Goal: Transaction & Acquisition: Purchase product/service

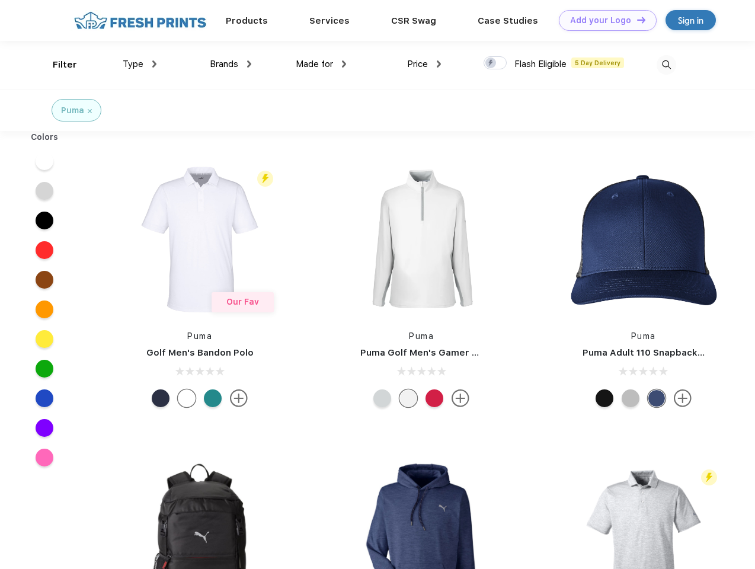
click at [604, 20] on link "Add your Logo Design Tool" at bounding box center [608, 20] width 98 height 21
click at [0, 0] on div "Design Tool" at bounding box center [0, 0] width 0 height 0
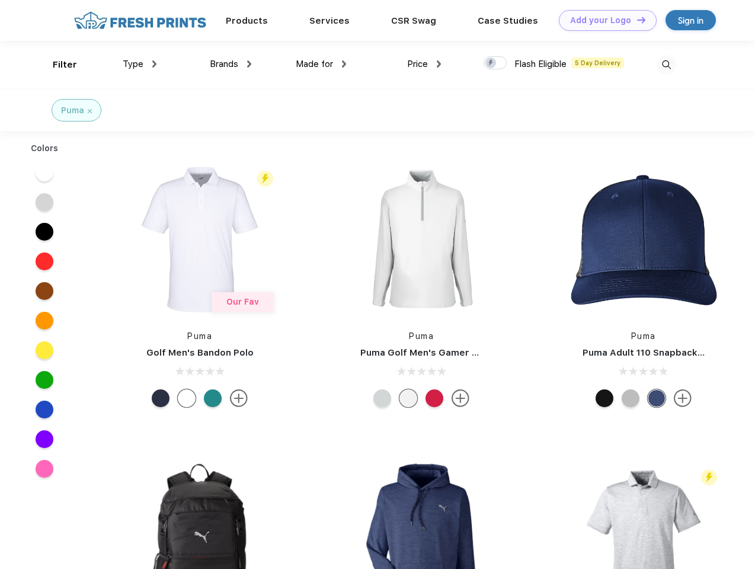
click at [636, 20] on link "Add your Logo Design Tool" at bounding box center [608, 20] width 98 height 21
click at [57, 65] on div "Filter" at bounding box center [65, 65] width 24 height 14
click at [140, 64] on span "Type" at bounding box center [133, 64] width 21 height 11
click at [231, 64] on span "Brands" at bounding box center [224, 64] width 28 height 11
click at [321, 64] on span "Made for" at bounding box center [314, 64] width 37 height 11
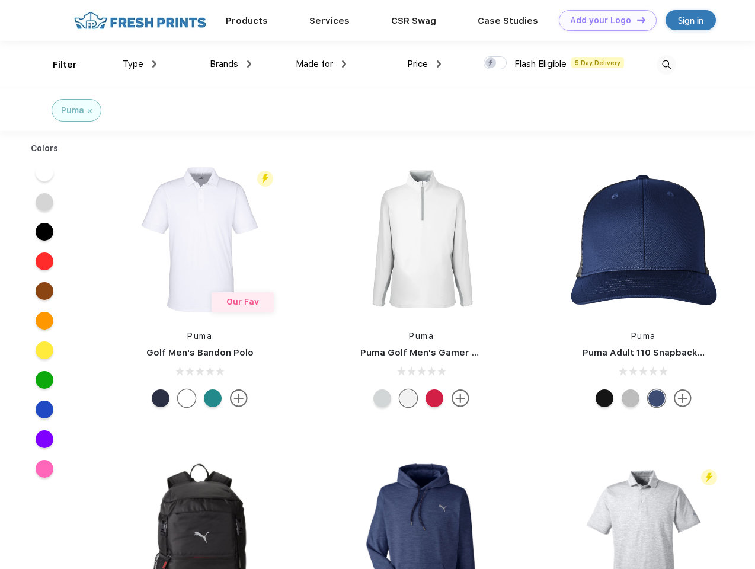
click at [424, 64] on span "Price" at bounding box center [417, 64] width 21 height 11
click at [496, 63] on div at bounding box center [495, 62] width 23 height 13
click at [491, 63] on input "checkbox" at bounding box center [488, 60] width 8 height 8
click at [666, 65] on img at bounding box center [667, 65] width 20 height 20
